Goal: Check status: Check status

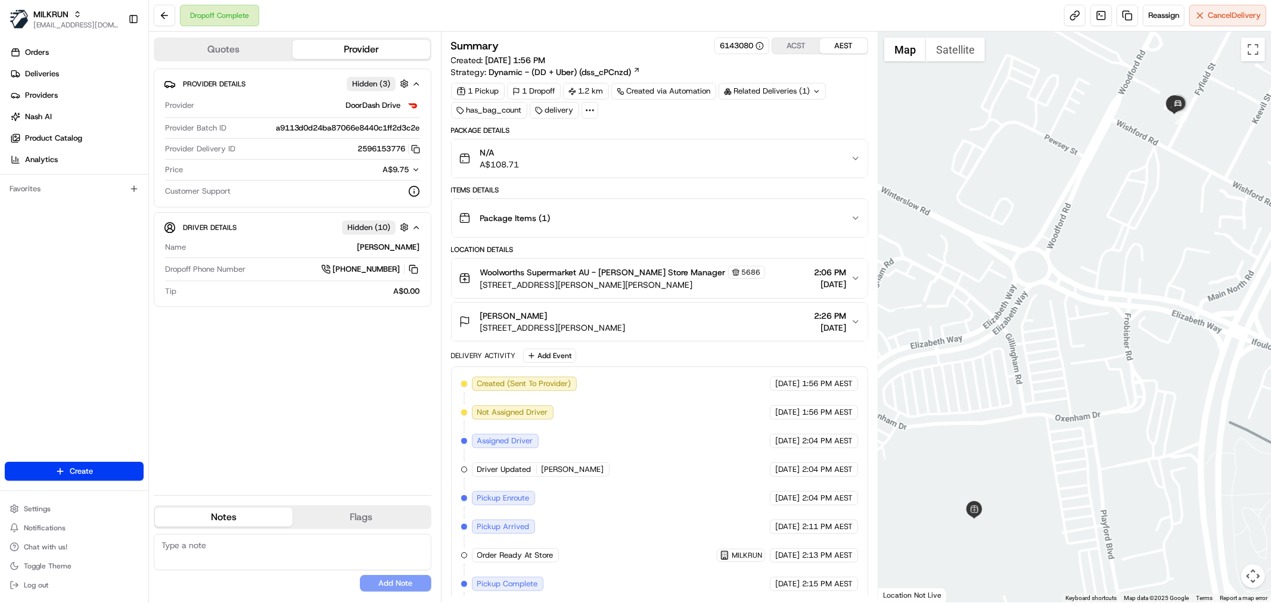
click at [596, 111] on div at bounding box center [589, 110] width 17 height 17
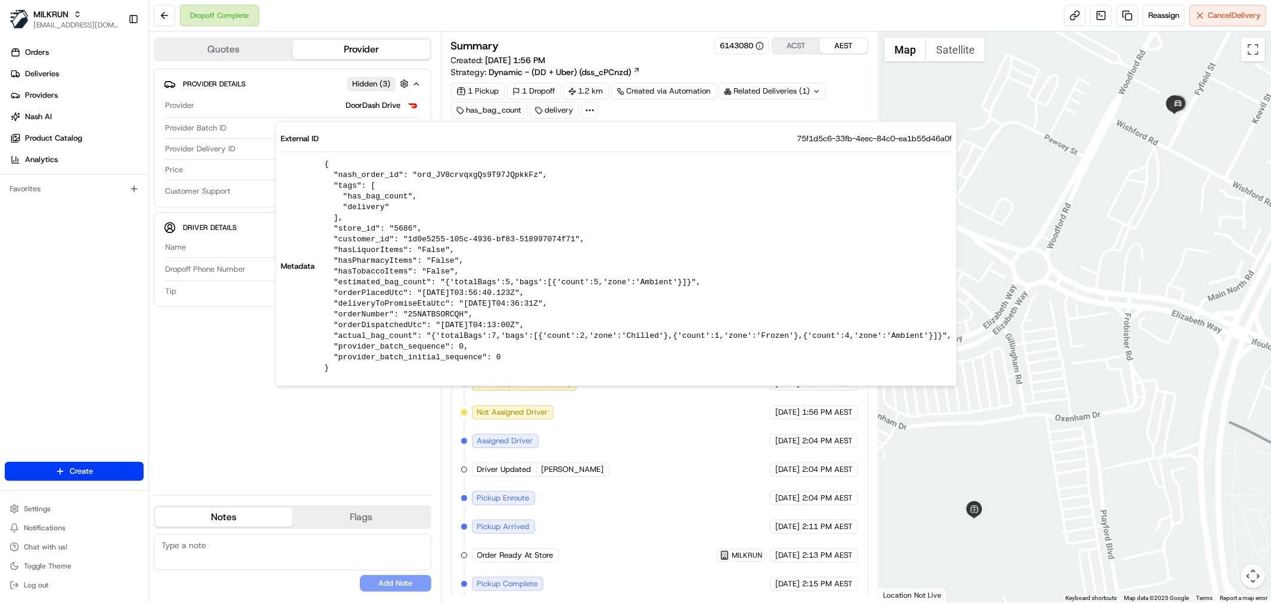
click at [367, 447] on div "Provider Details Hidden ( 3 ) Provider DoorDash Drive Provider Batch ID a9113d0…" at bounding box center [293, 277] width 278 height 417
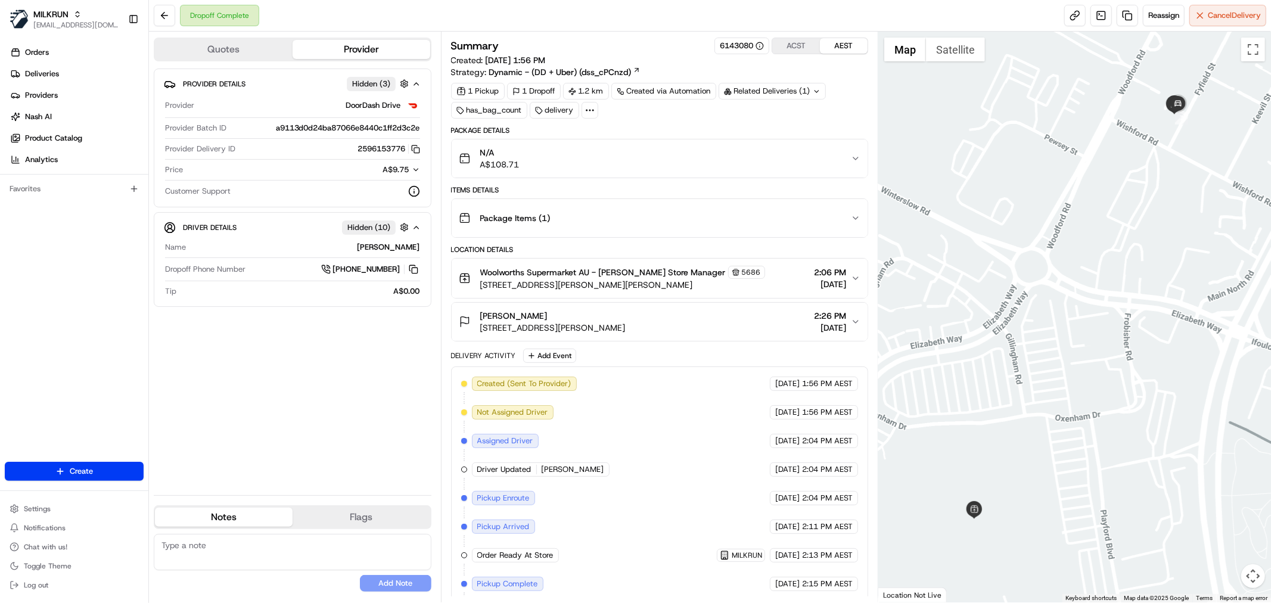
scroll to position [93, 0]
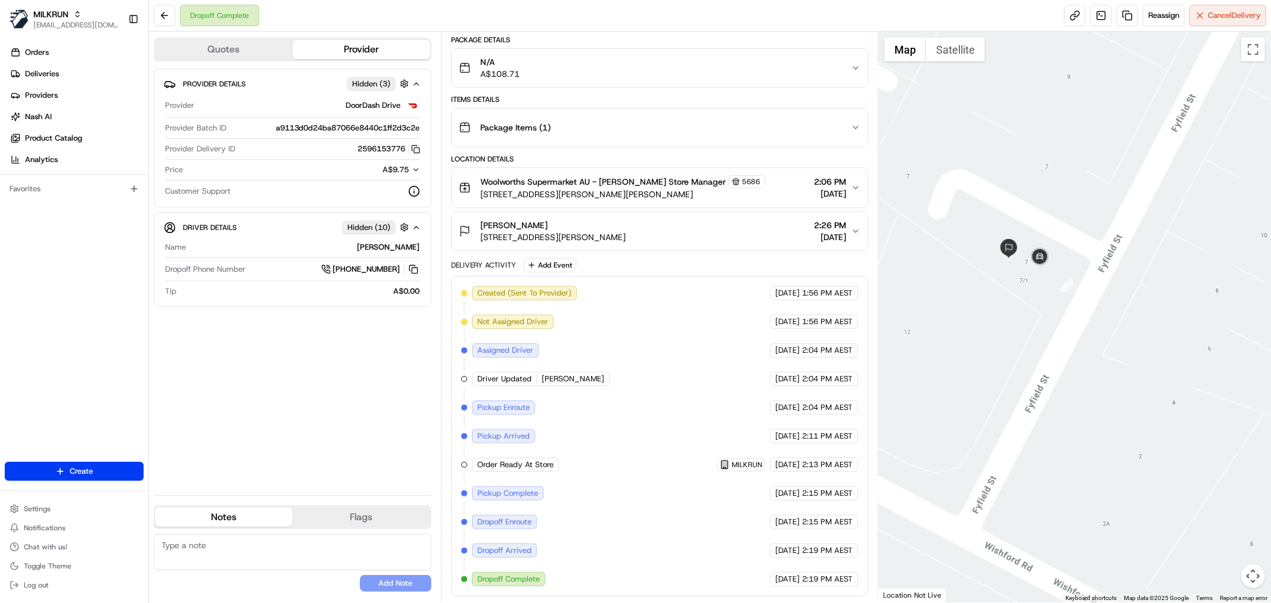
drag, startPoint x: 1026, startPoint y: 253, endPoint x: 1108, endPoint y: 319, distance: 105.0
click at [1108, 319] on div at bounding box center [1074, 317] width 393 height 571
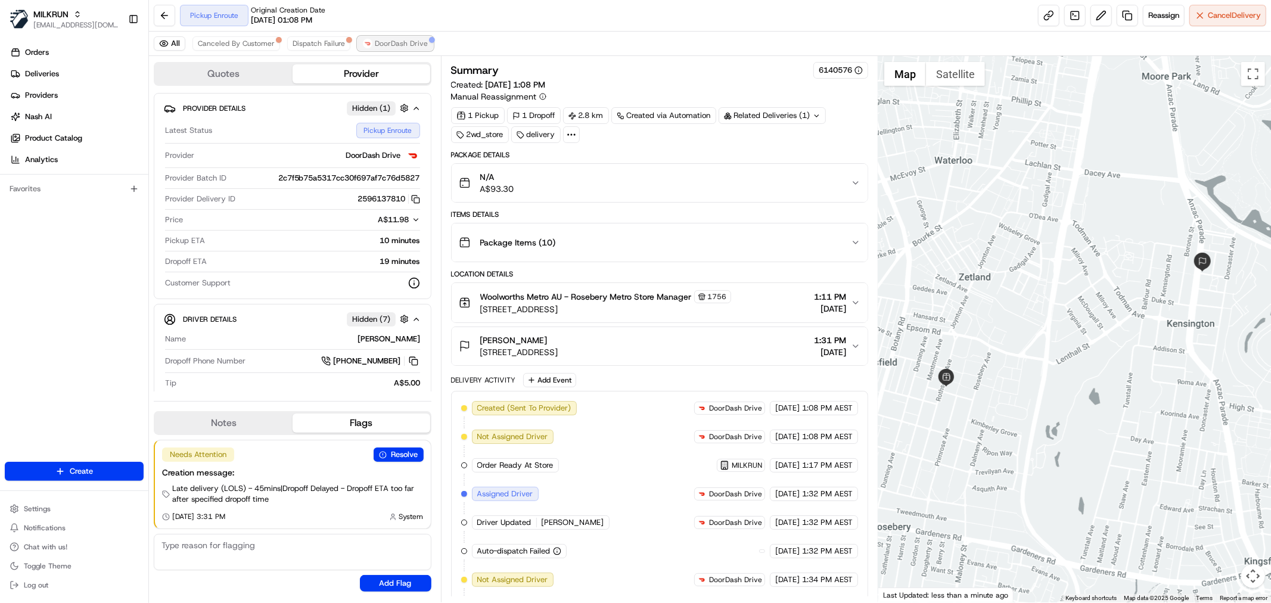
click at [386, 41] on span "DoorDash Drive" at bounding box center [401, 44] width 53 height 10
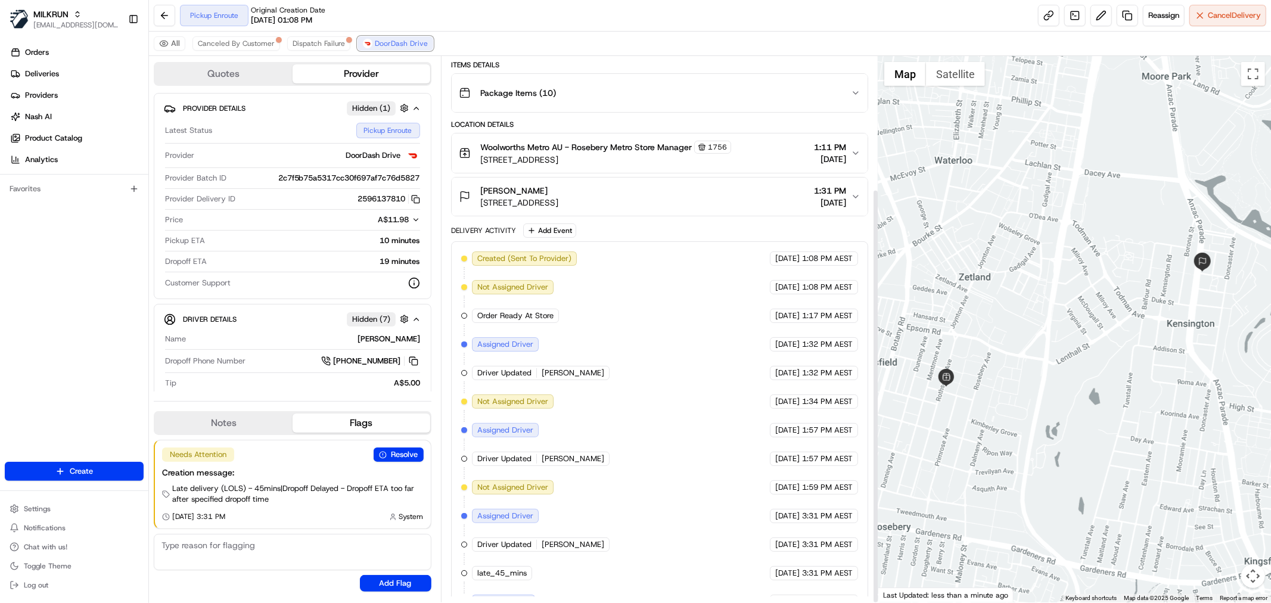
scroll to position [175, 0]
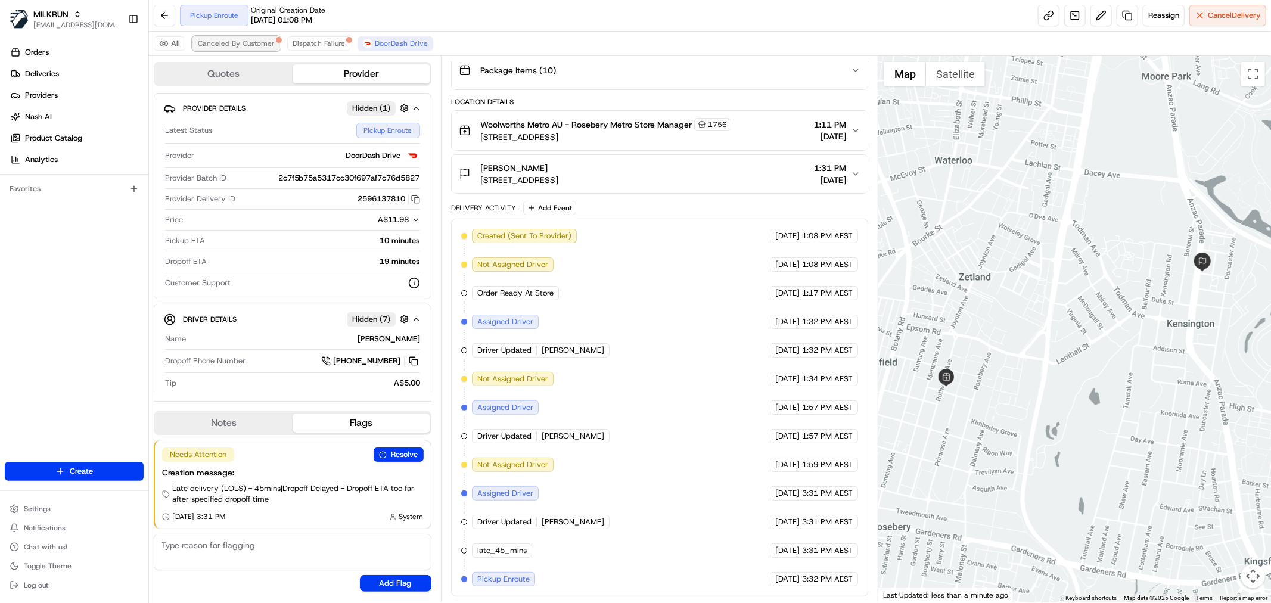
click at [238, 45] on span "Canceled By Customer" at bounding box center [236, 44] width 77 height 10
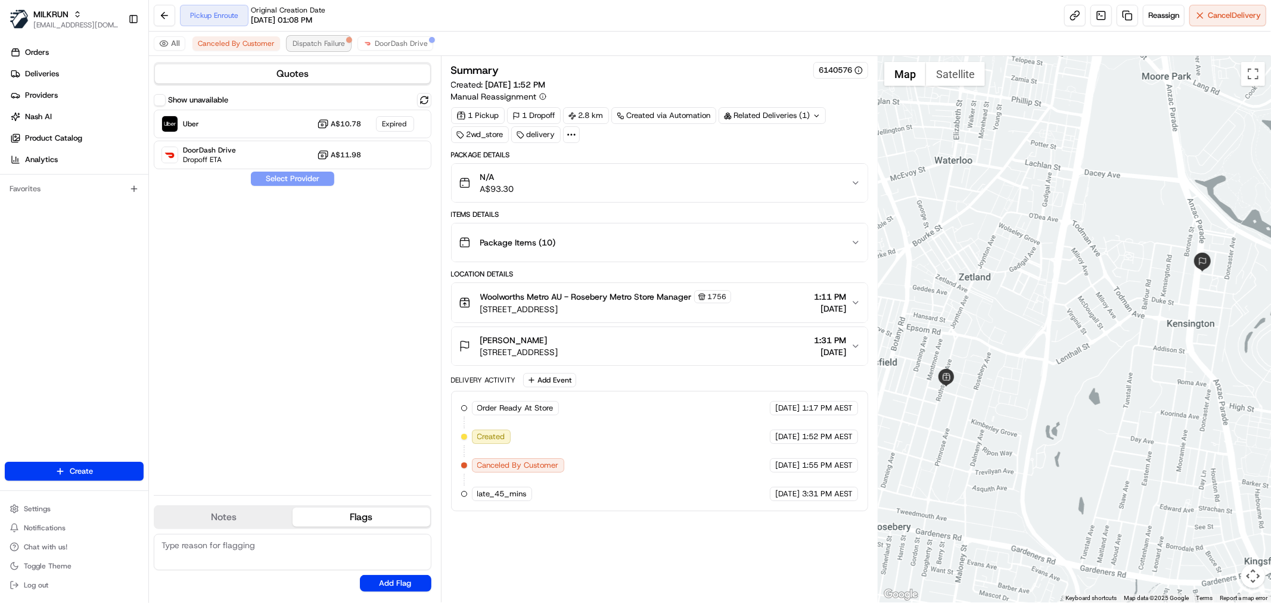
click at [316, 36] on button "Dispatch Failure" at bounding box center [318, 43] width 63 height 14
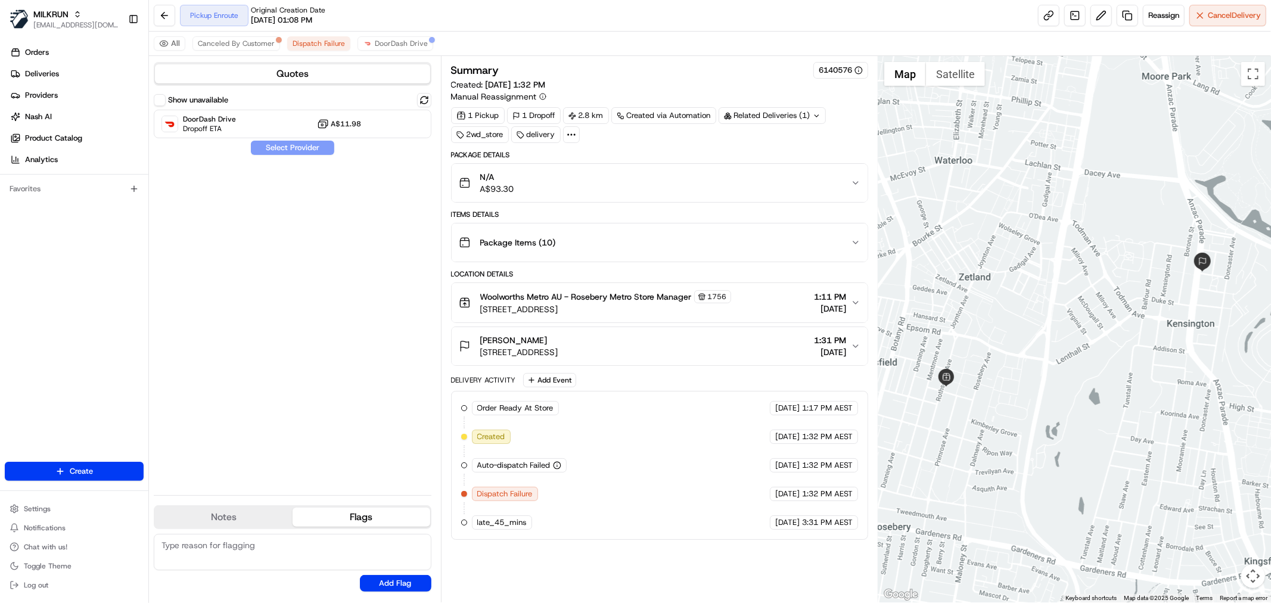
click at [394, 35] on div "All Canceled By Customer Dispatch Failure DoorDash Drive" at bounding box center [710, 44] width 1122 height 24
click at [390, 49] on button "DoorDash Drive" at bounding box center [395, 43] width 76 height 14
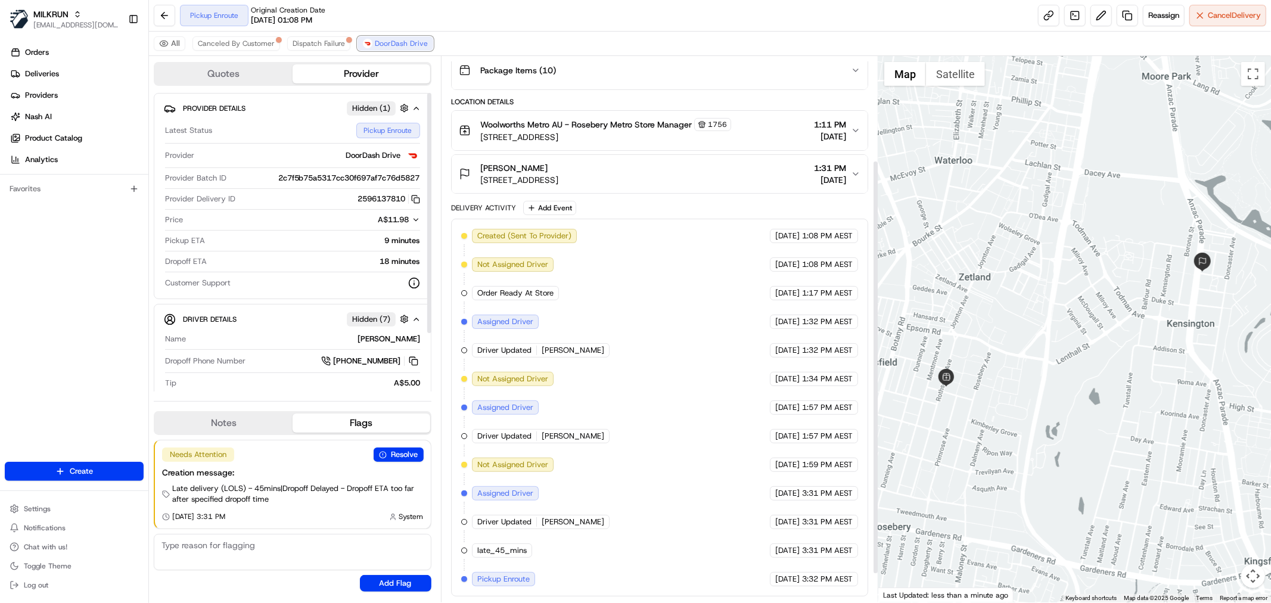
scroll to position [175, 0]
